Goal: Find contact information: Find contact information

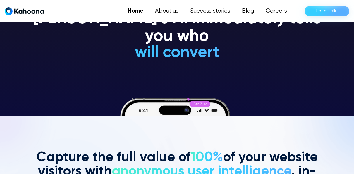
scroll to position [59, 0]
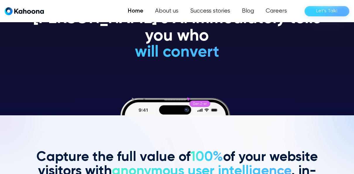
click at [328, 11] on div "Let’s Talk!" at bounding box center [326, 10] width 21 height 9
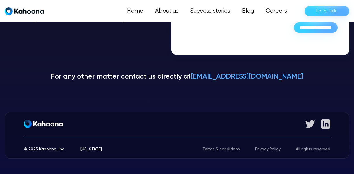
scroll to position [179, 0]
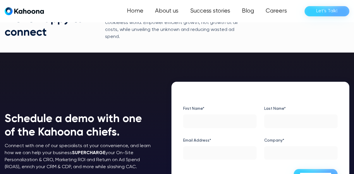
click at [216, 115] on input "First Name*" at bounding box center [219, 122] width 73 height 14
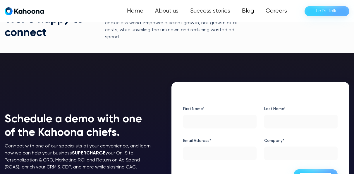
click at [231, 93] on div "**********" at bounding box center [260, 142] width 154 height 102
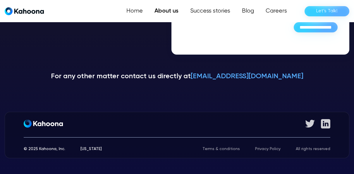
click at [169, 8] on link "About us" at bounding box center [167, 11] width 36 height 12
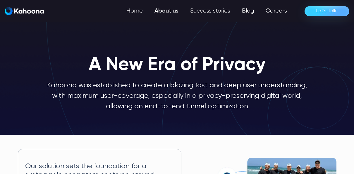
click at [332, 13] on div "Let’s Talk!" at bounding box center [326, 10] width 21 height 9
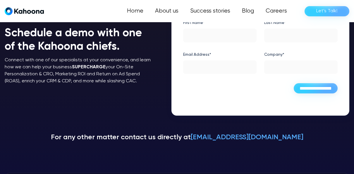
scroll to position [118, 0]
